Goal: Task Accomplishment & Management: Complete application form

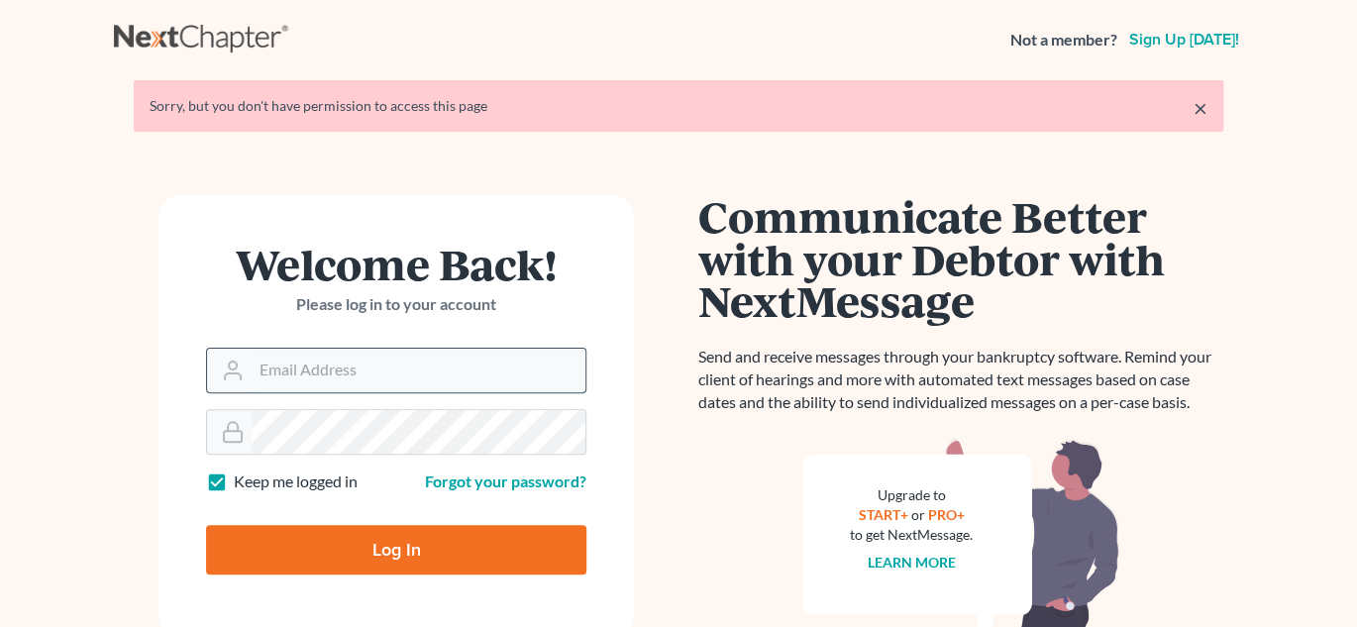
click at [333, 379] on input "Email Address" at bounding box center [419, 371] width 334 height 44
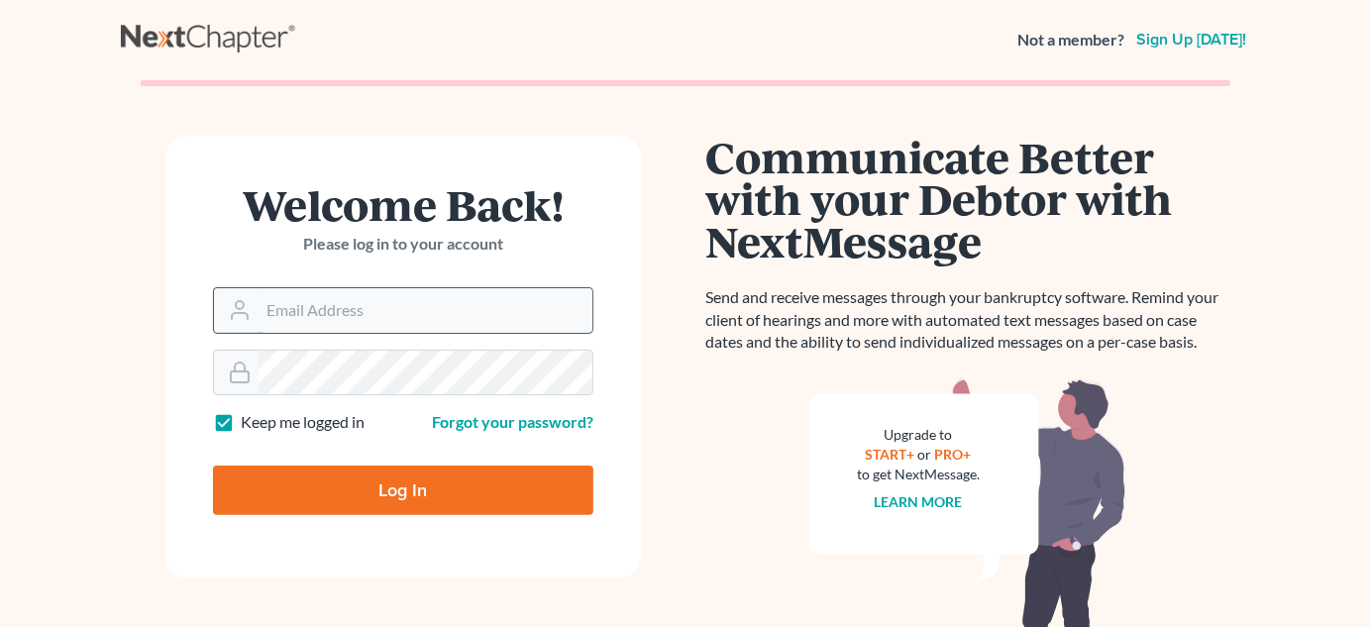
type input "[EMAIL_ADDRESS][DOMAIN_NAME]"
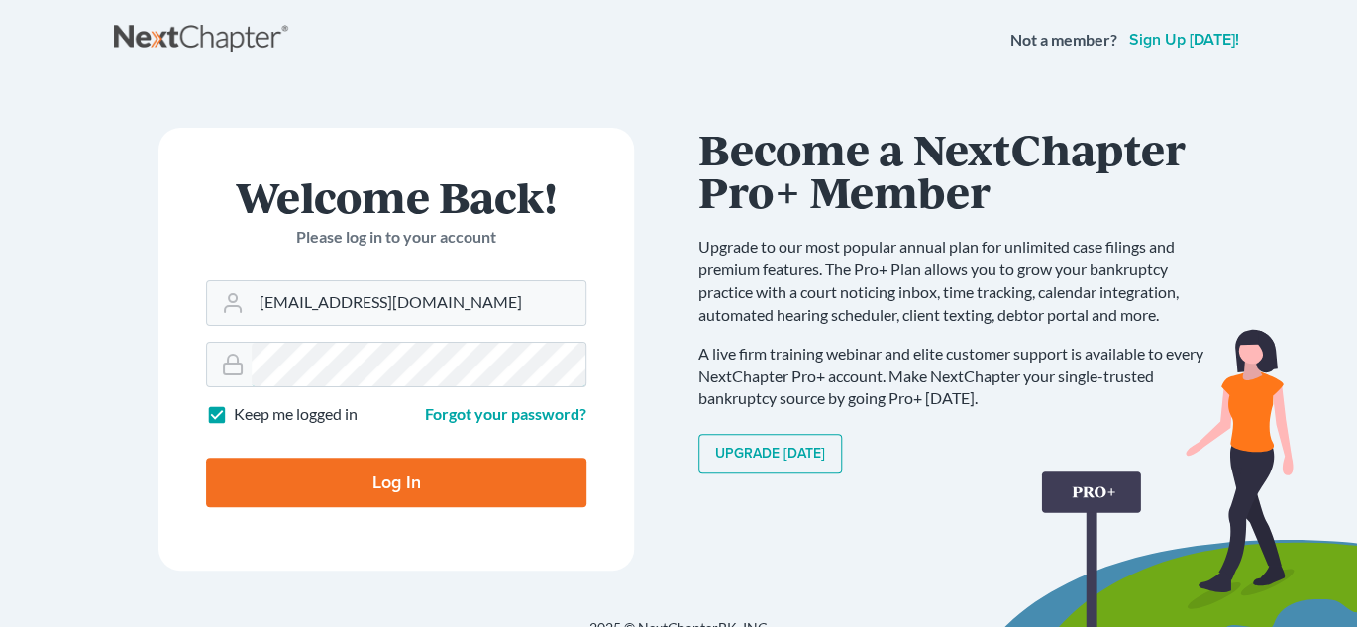
click at [206, 458] on input "Log In" at bounding box center [396, 483] width 380 height 50
type input "Thinking..."
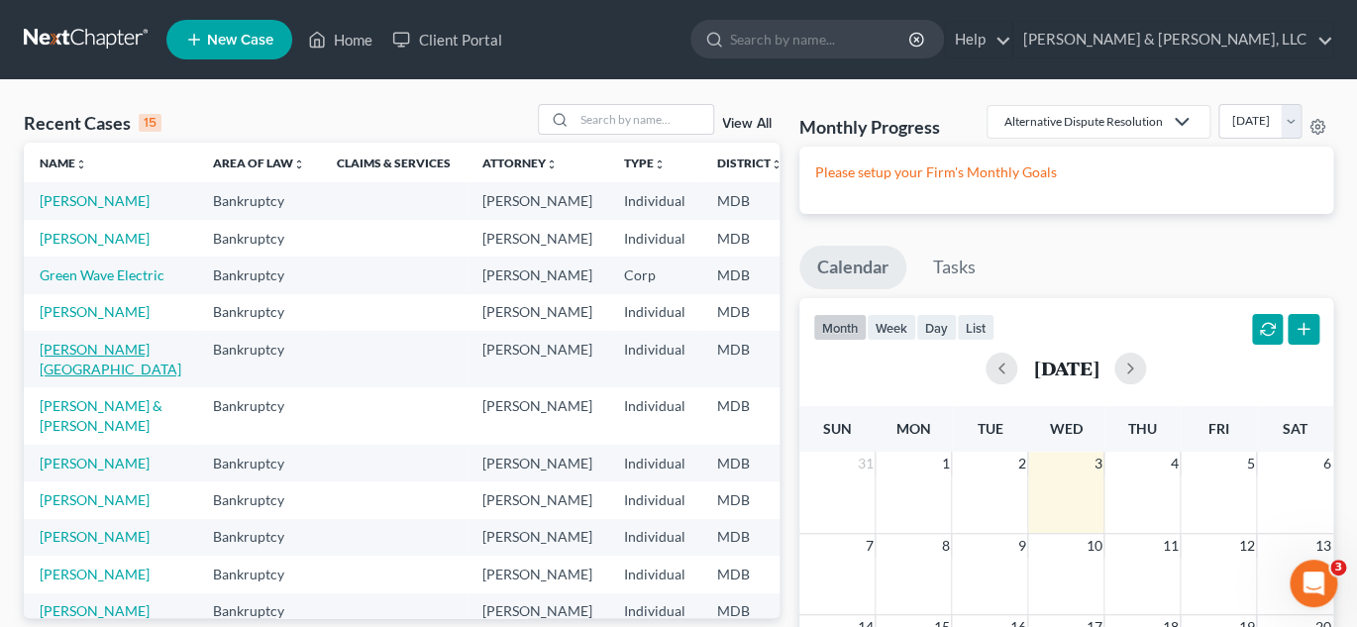
click at [61, 377] on link "[PERSON_NAME][GEOGRAPHIC_DATA]" at bounding box center [111, 359] width 142 height 37
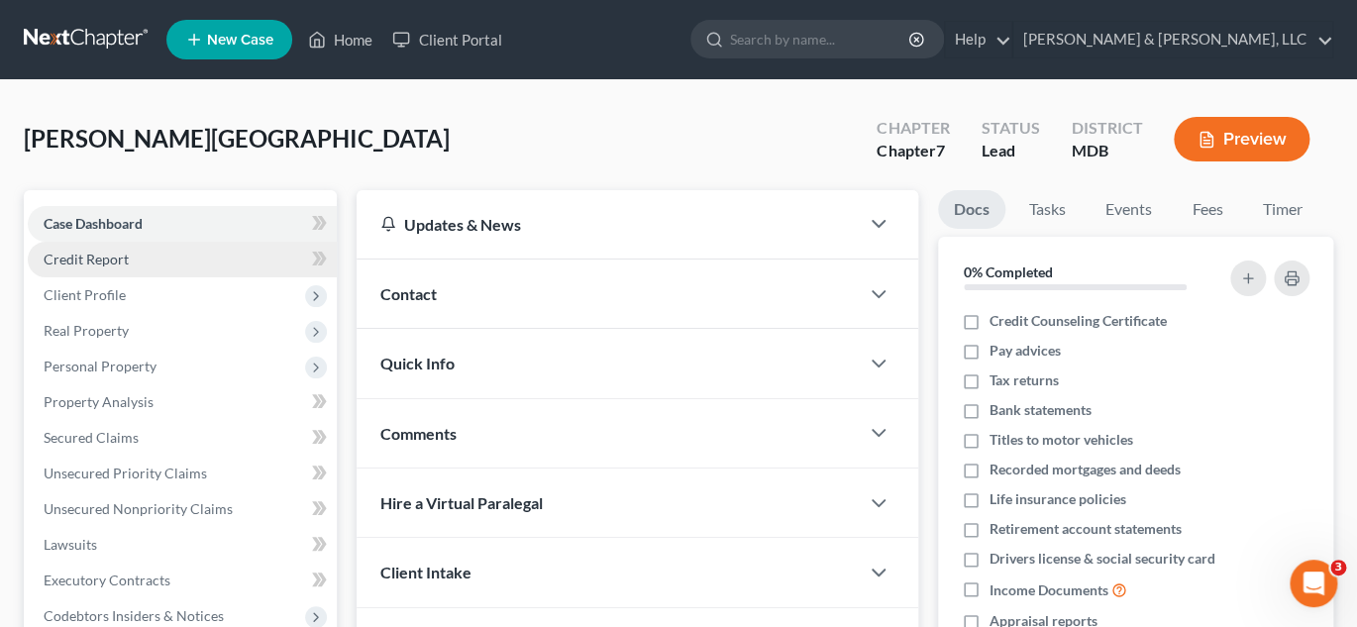
click at [103, 254] on span "Credit Report" at bounding box center [86, 259] width 85 height 17
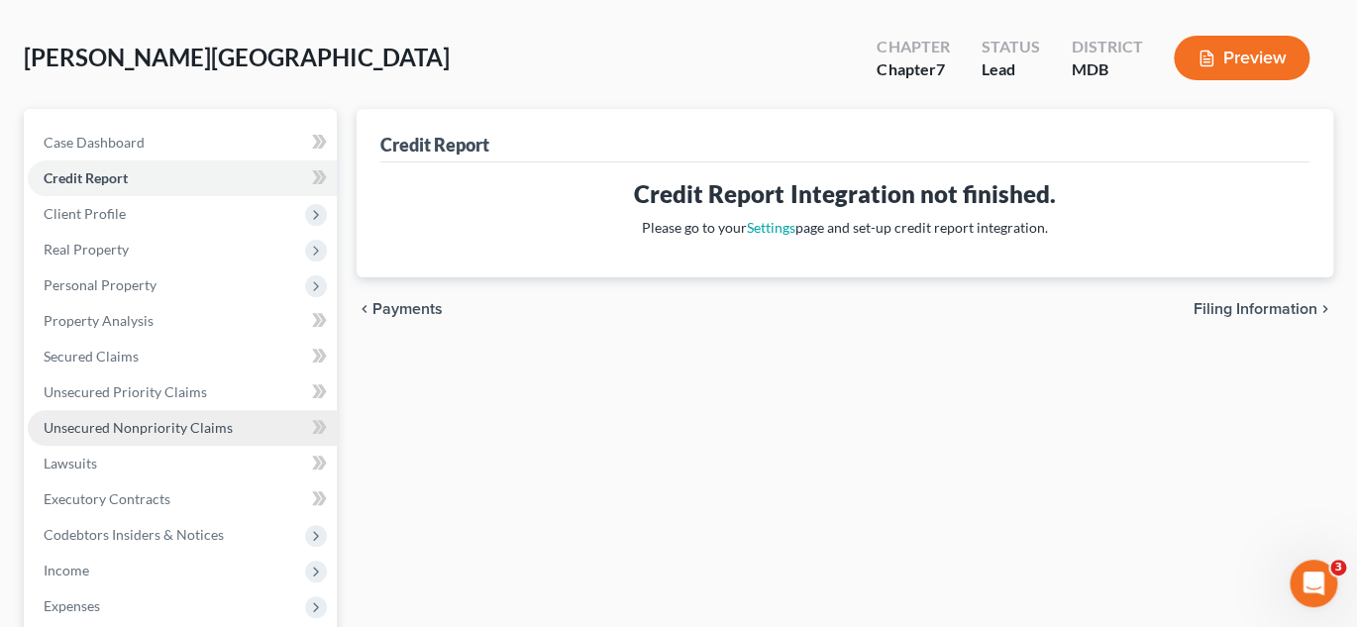
scroll to position [198, 0]
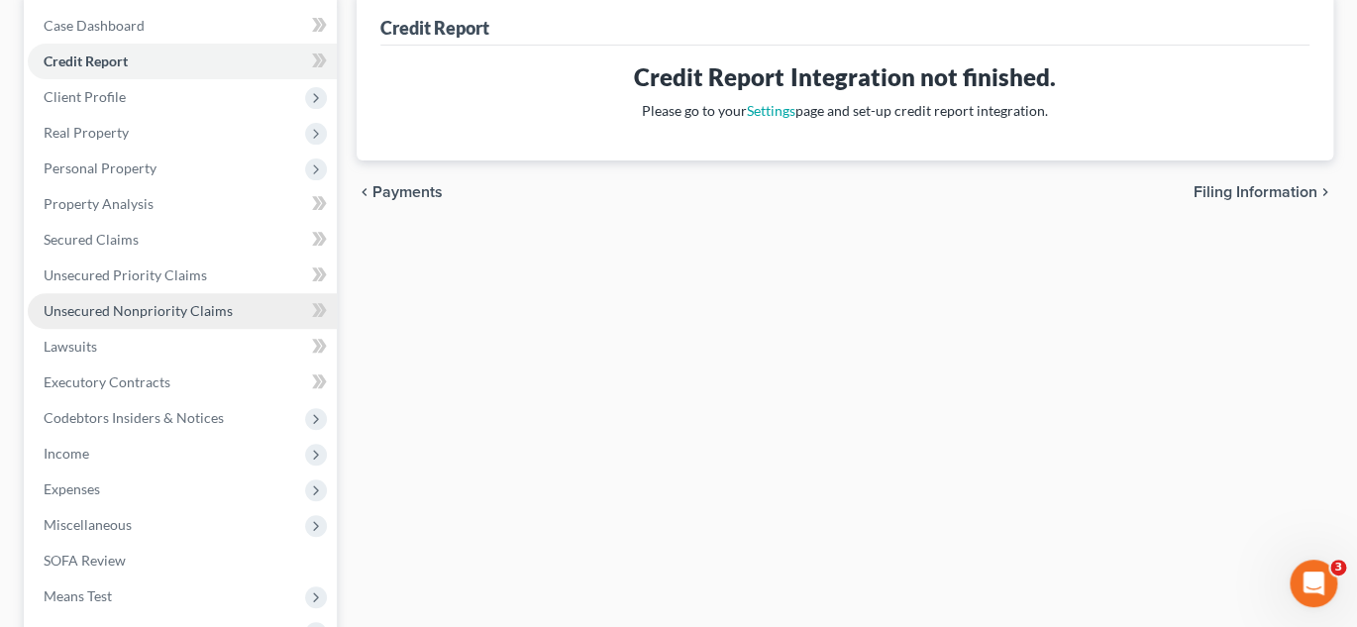
click at [140, 306] on span "Unsecured Nonpriority Claims" at bounding box center [138, 310] width 189 height 17
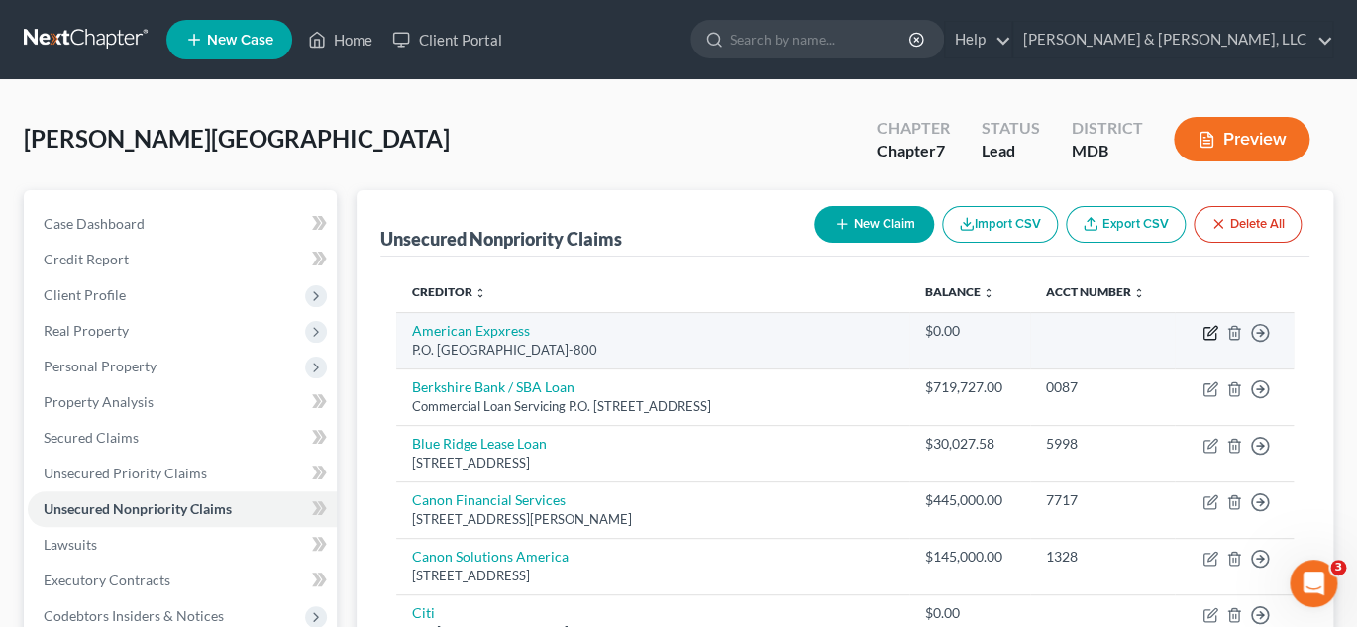
click at [1208, 332] on icon "button" at bounding box center [1210, 333] width 16 height 16
select select "4"
select select "2"
select select "0"
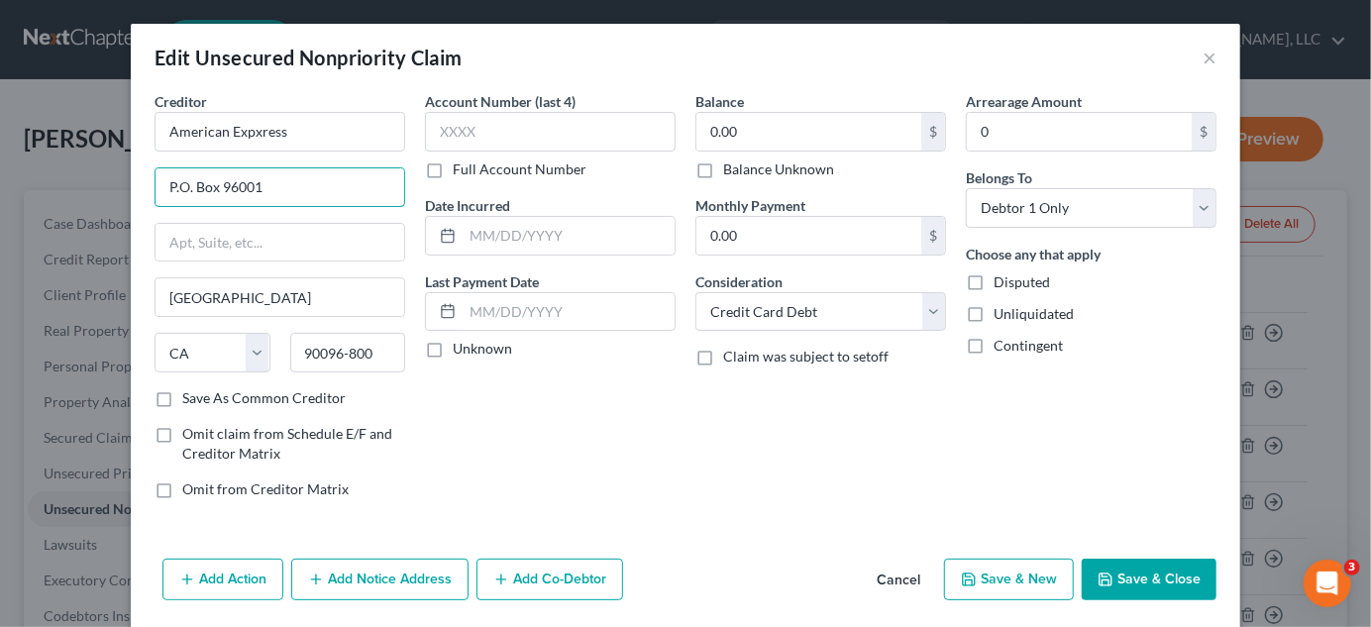
drag, startPoint x: 280, startPoint y: 182, endPoint x: -4, endPoint y: 111, distance: 293.1
type input "P.O. Box 1270"
type input "[GEOGRAPHIC_DATA]"
select select "33"
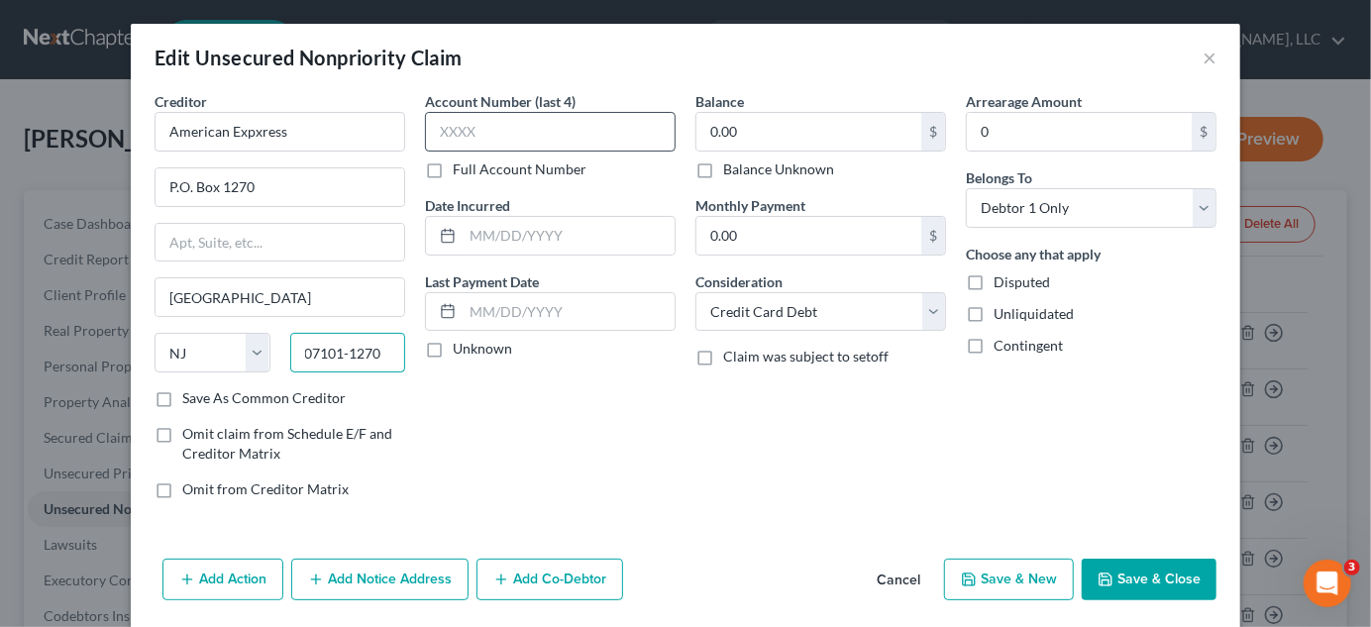
type input "07101-1270"
drag, startPoint x: 481, startPoint y: 132, endPoint x: 371, endPoint y: 126, distance: 110.1
click at [371, 126] on div "Creditor * American Expxress P.O. [GEOGRAPHIC_DATA] [US_STATE] AK AR AZ CA CO C…" at bounding box center [686, 303] width 1082 height 424
type input "0"
type input "6008"
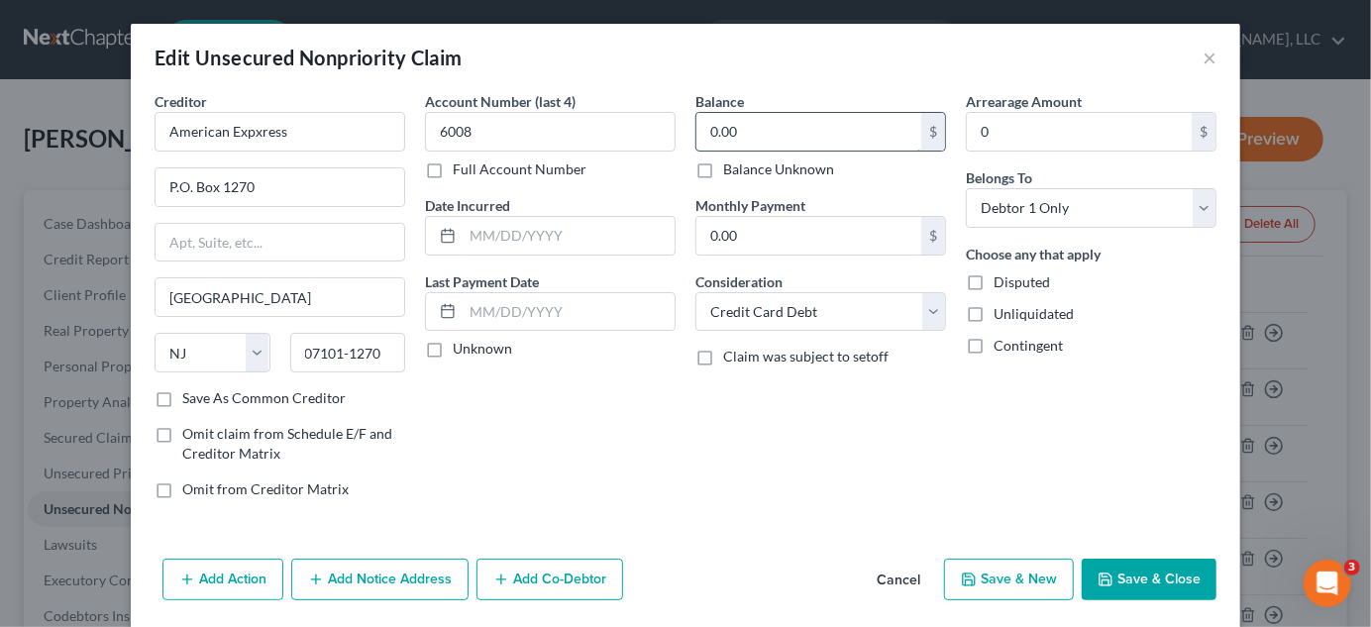
click at [713, 126] on input "0.00" at bounding box center [808, 132] width 225 height 38
type input "174,990.04"
click at [1004, 125] on input "0" at bounding box center [1079, 132] width 225 height 38
click at [1146, 572] on button "Save & Close" at bounding box center [1149, 580] width 135 height 42
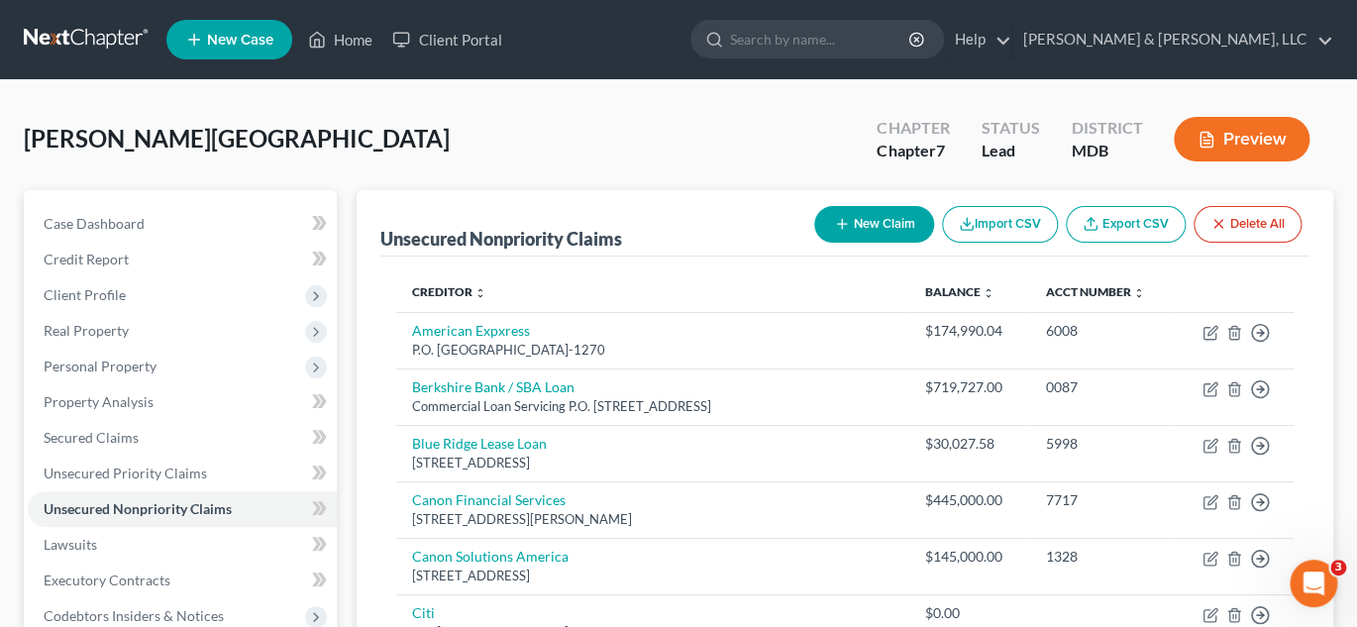
click at [846, 226] on button "New Claim" at bounding box center [874, 224] width 120 height 37
select select "0"
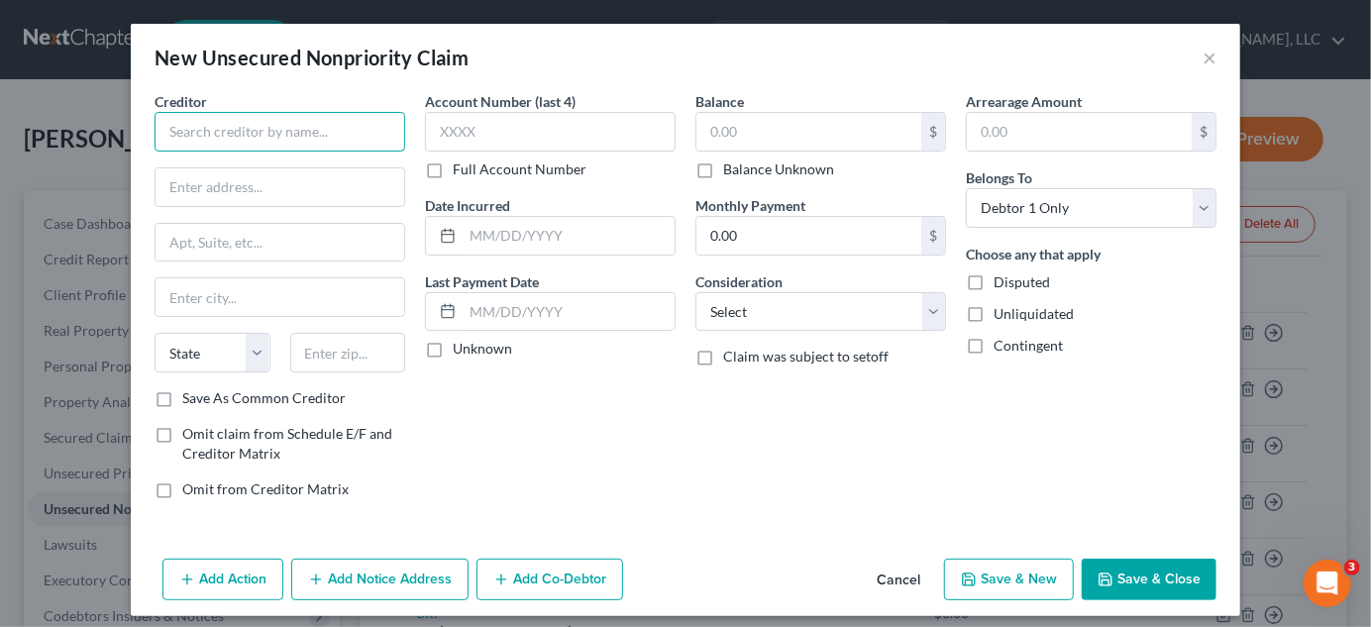
click at [219, 134] on input "text" at bounding box center [280, 132] width 251 height 40
type input "American Express"
type input "P.O. Box 1270"
type input "[GEOGRAPHIC_DATA]"
select select "33"
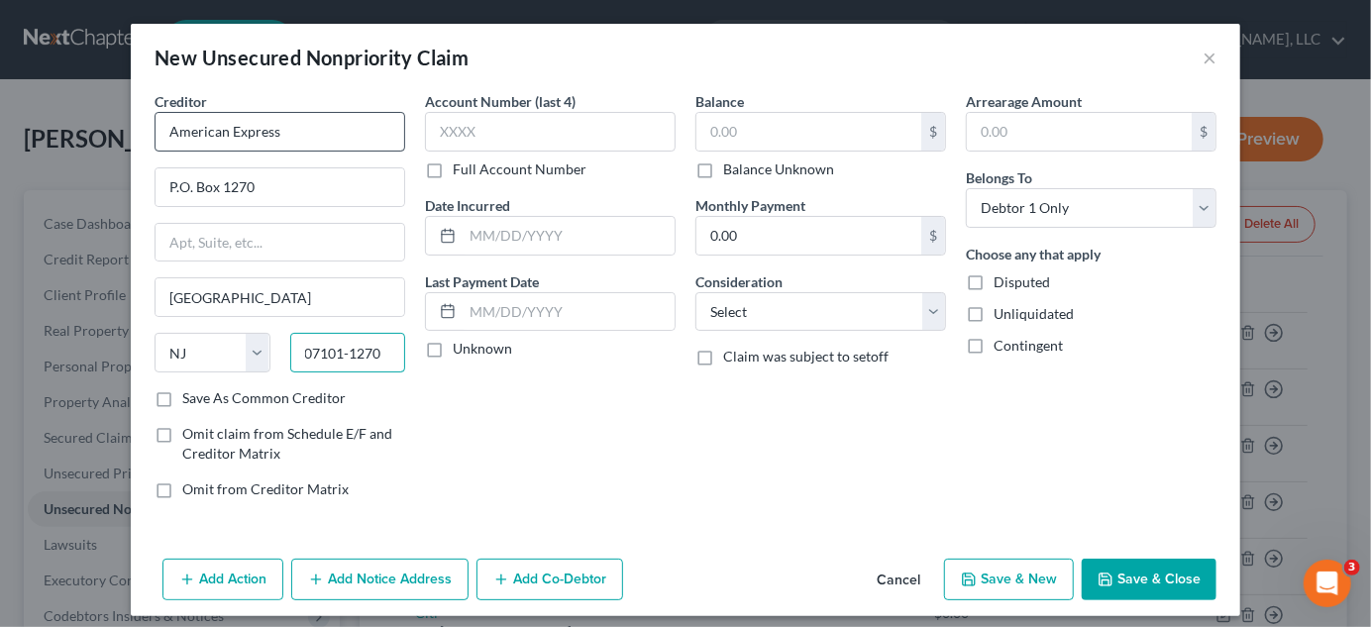
type input "07101-1270"
click at [450, 132] on input "text" at bounding box center [550, 132] width 251 height 40
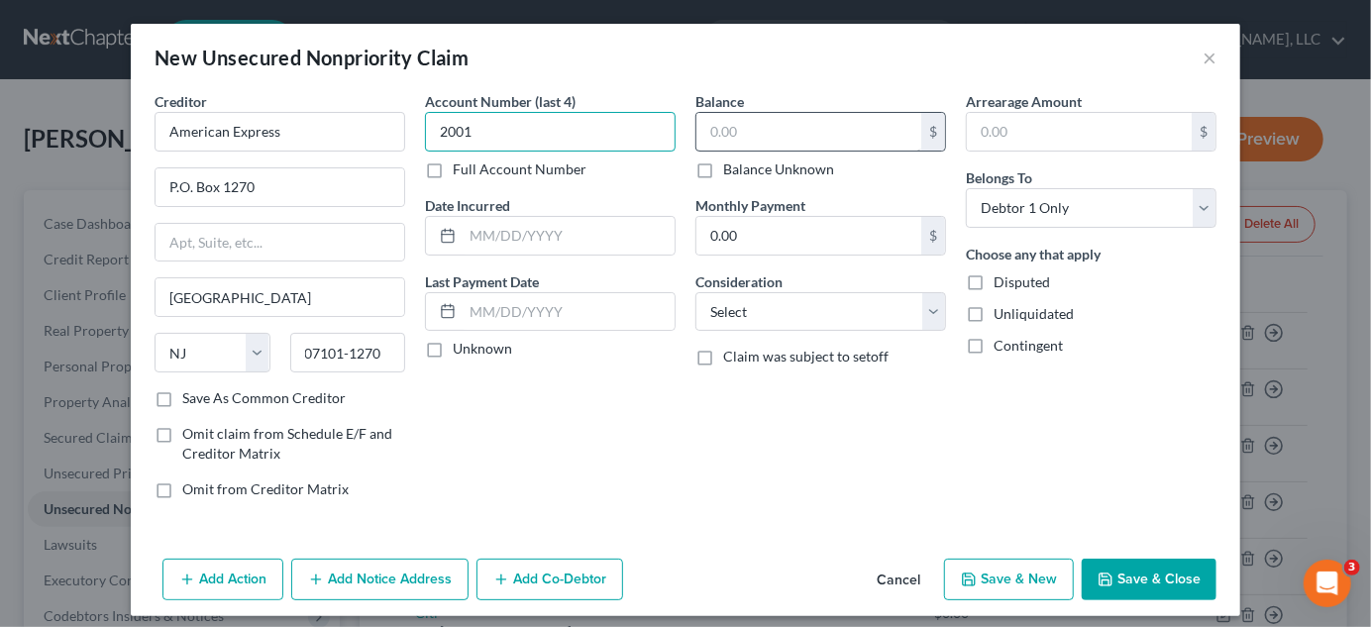
type input "2001"
click at [779, 135] on input "text" at bounding box center [808, 132] width 225 height 38
type input "14,782.15"
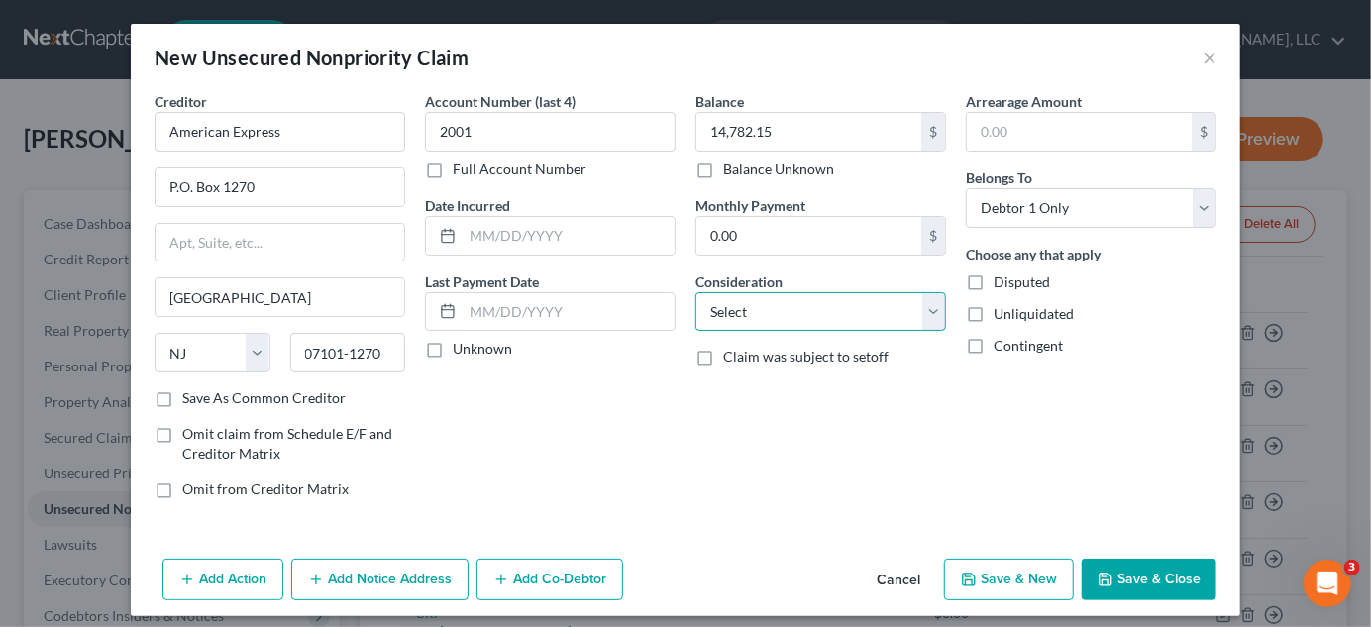
click at [888, 306] on select "Select Cable / Satellite Services Collection Agency Credit Card Debt Debt Couns…" at bounding box center [820, 312] width 251 height 40
select select "2"
click at [695, 292] on select "Select Cable / Satellite Services Collection Agency Credit Card Debt Debt Couns…" at bounding box center [820, 312] width 251 height 40
click at [1135, 576] on button "Save & Close" at bounding box center [1149, 580] width 135 height 42
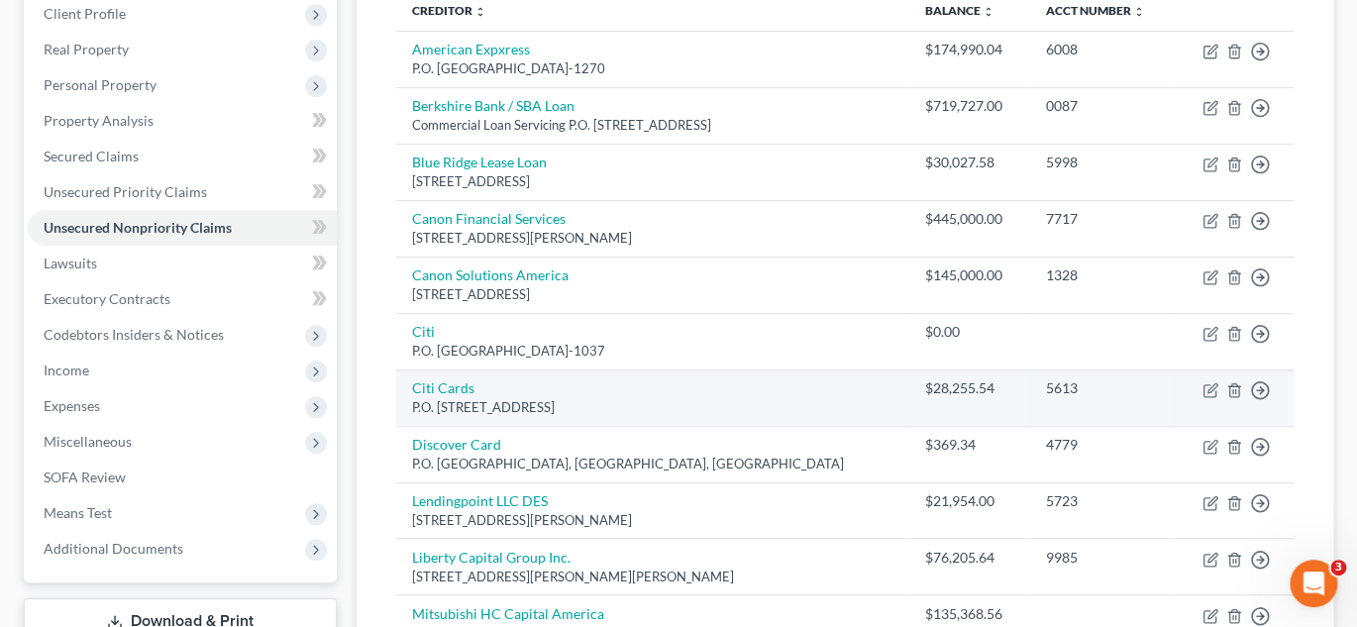
scroll to position [297, 0]
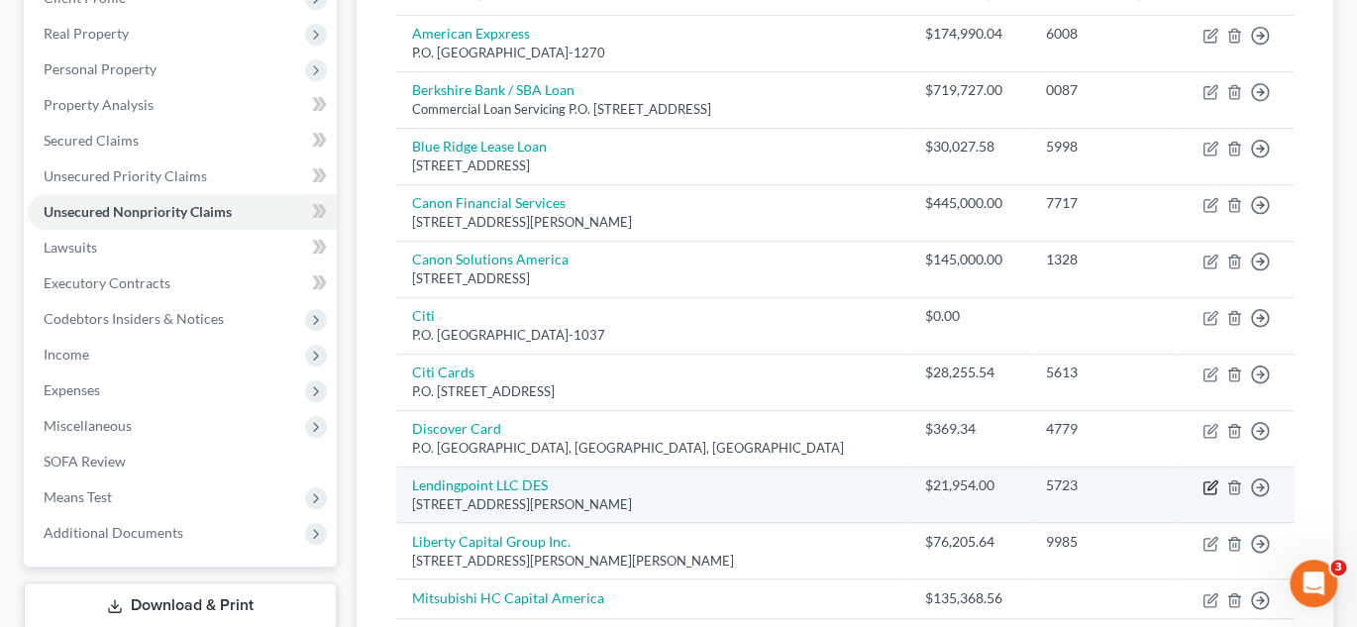
click at [1212, 480] on icon "button" at bounding box center [1211, 484] width 9 height 9
select select "10"
select select "0"
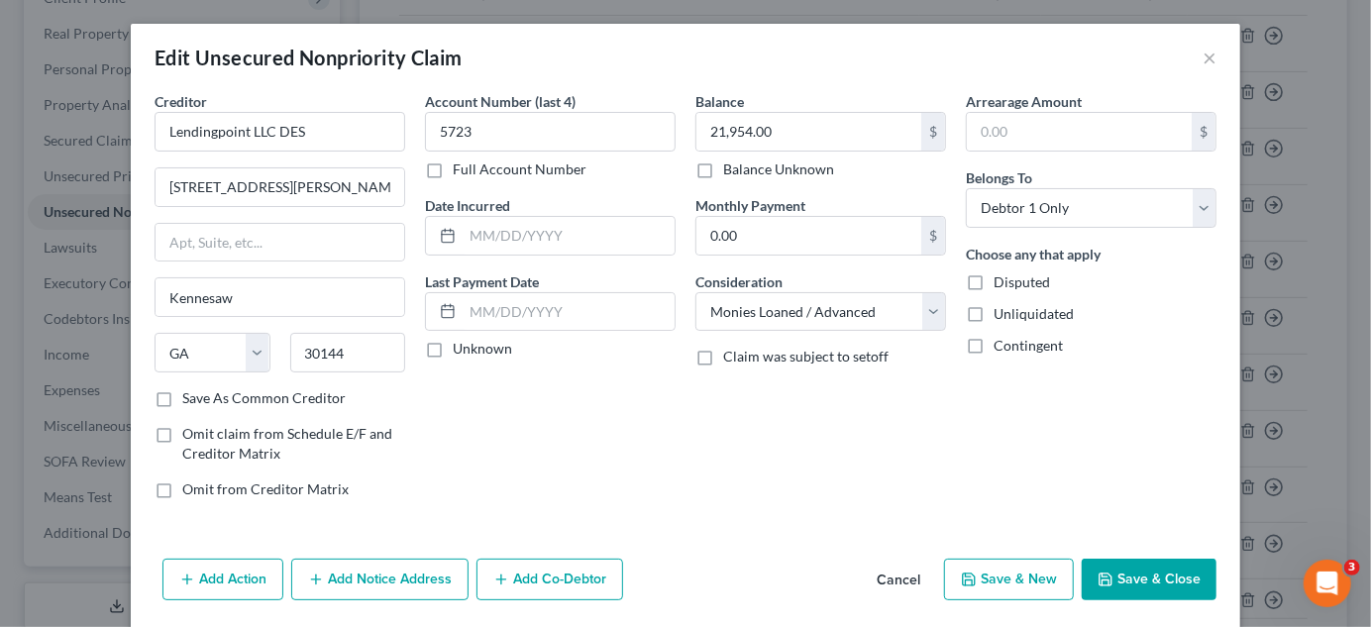
click at [1158, 573] on button "Save & Close" at bounding box center [1149, 580] width 135 height 42
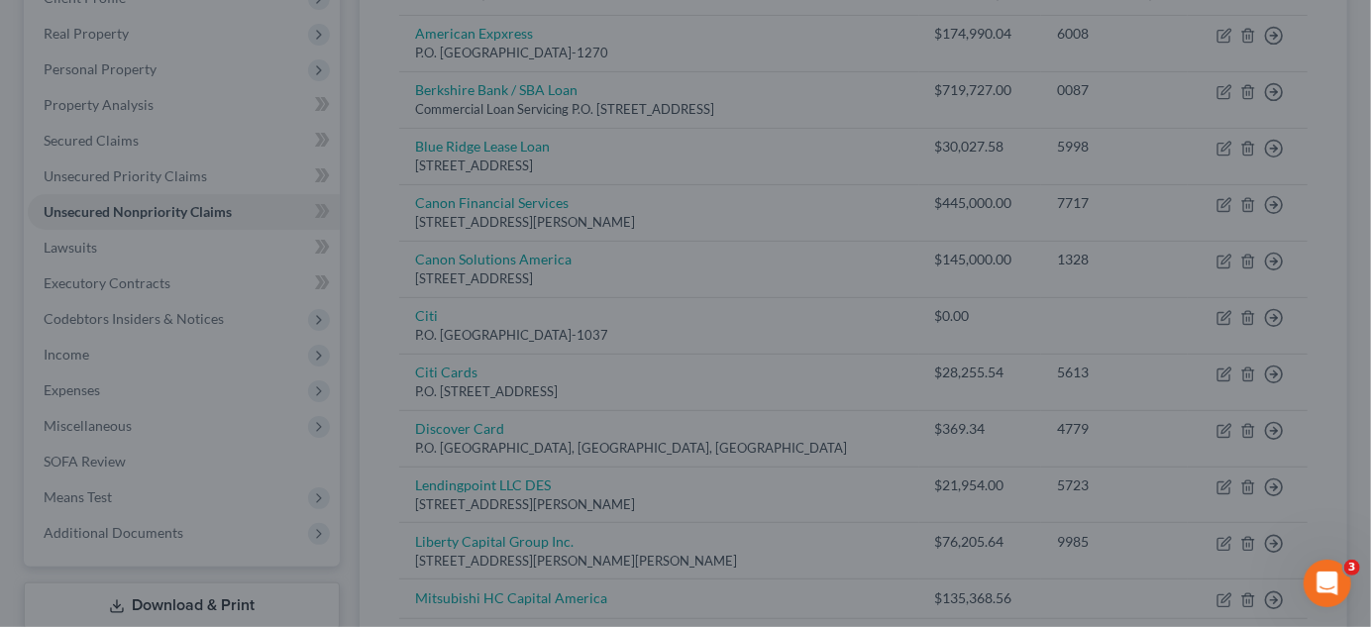
type input "0"
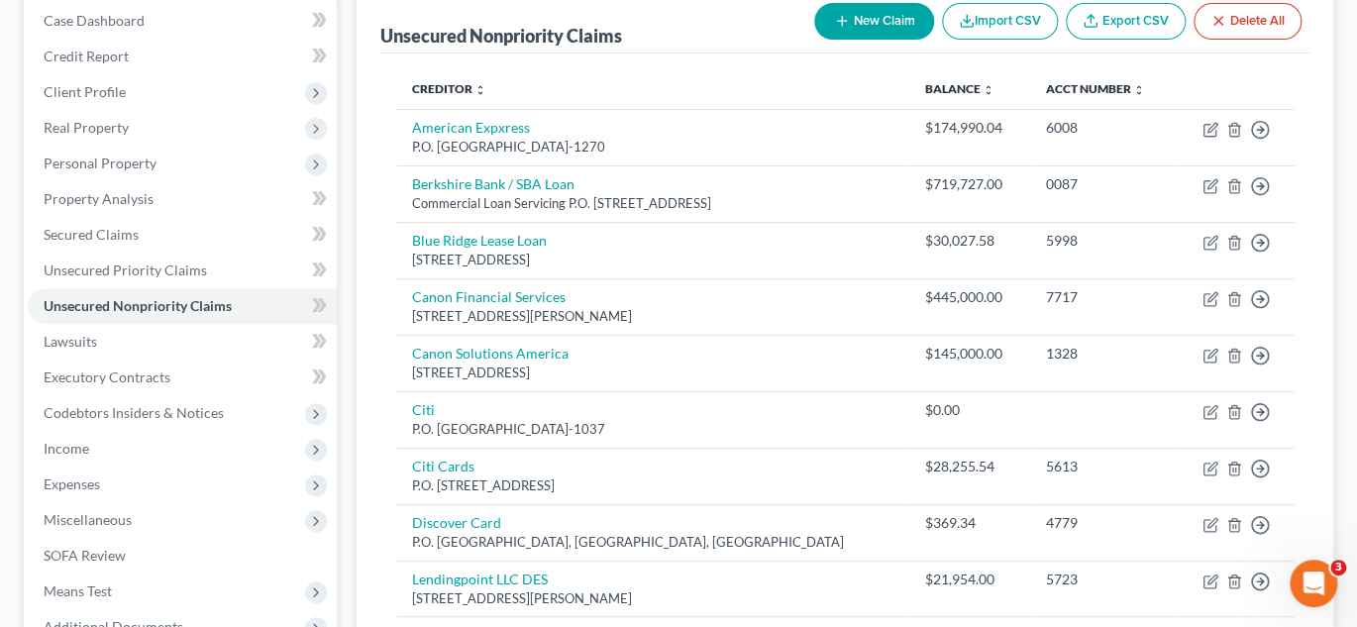
scroll to position [495, 0]
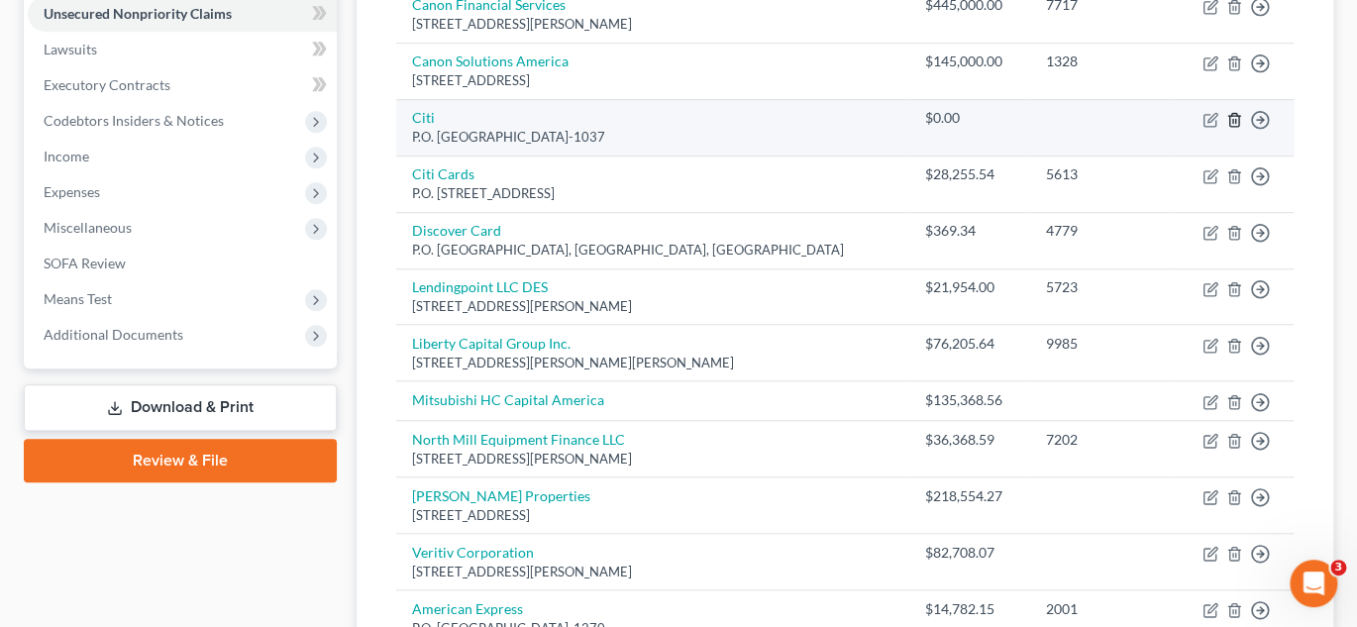
click at [1235, 115] on icon "button" at bounding box center [1234, 120] width 16 height 16
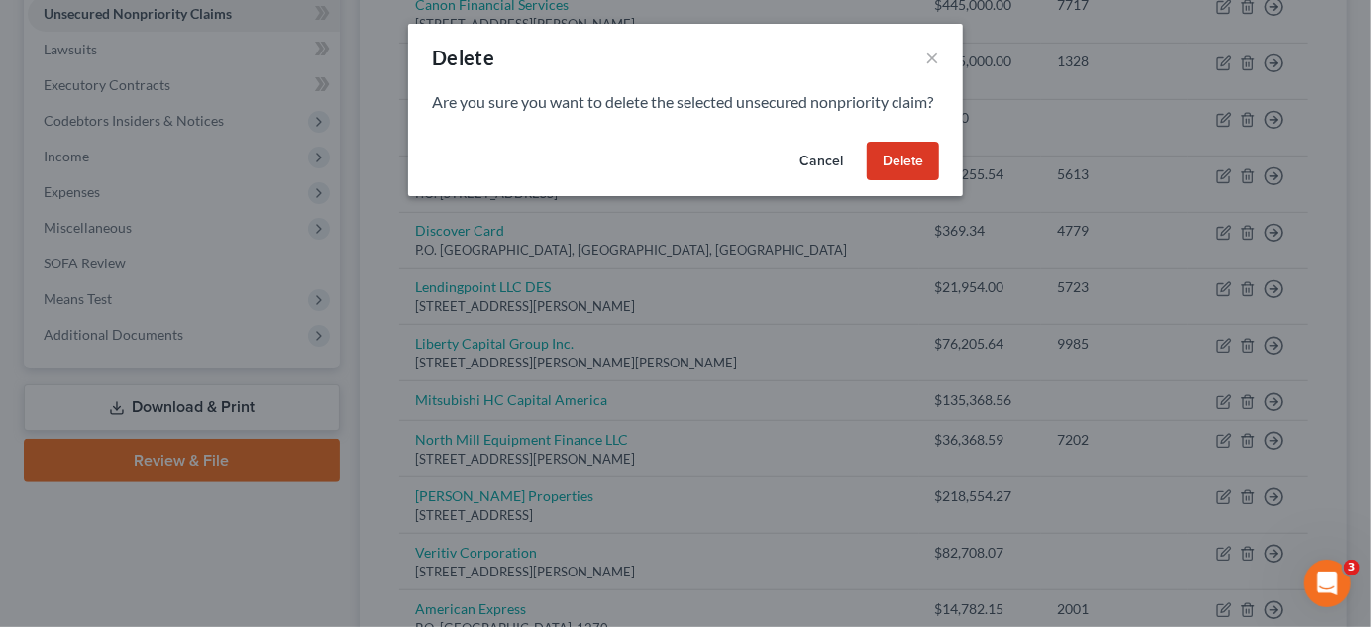
click at [893, 180] on button "Delete" at bounding box center [903, 162] width 72 height 40
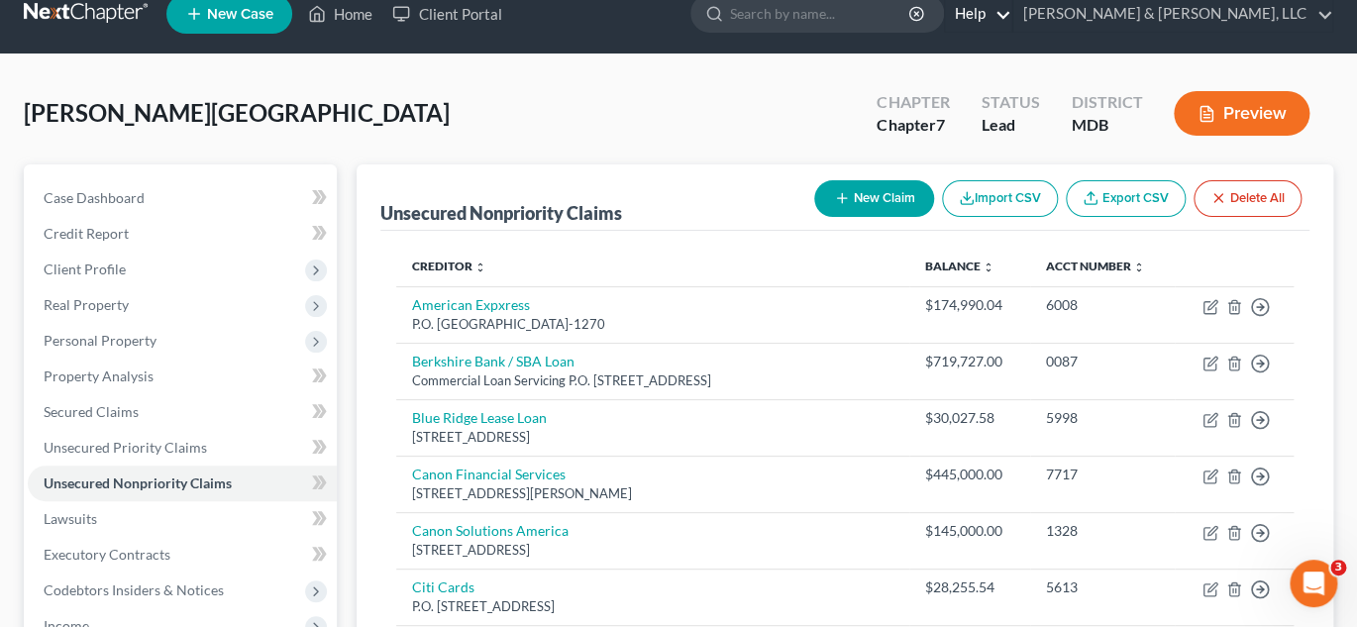
scroll to position [0, 0]
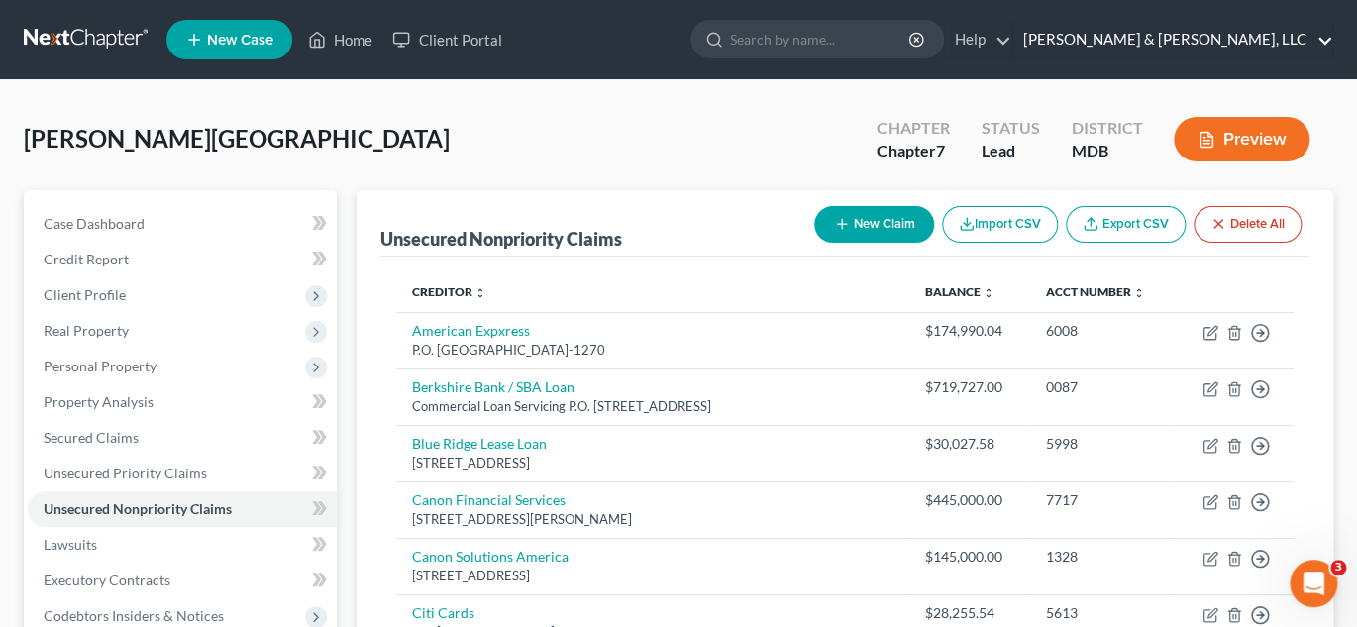
click at [1227, 39] on link "[PERSON_NAME] & [PERSON_NAME], LLC" at bounding box center [1172, 40] width 319 height 36
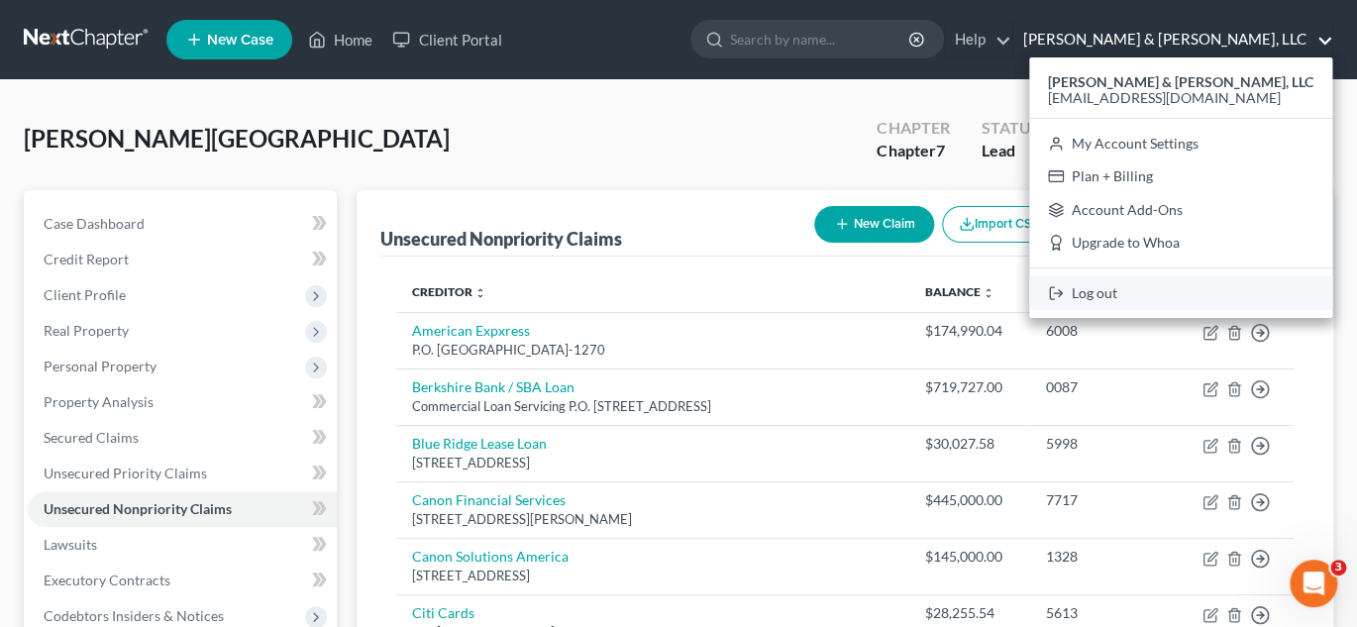
click at [1188, 291] on link "Log out" at bounding box center [1180, 293] width 303 height 34
